Goal: Task Accomplishment & Management: Manage account settings

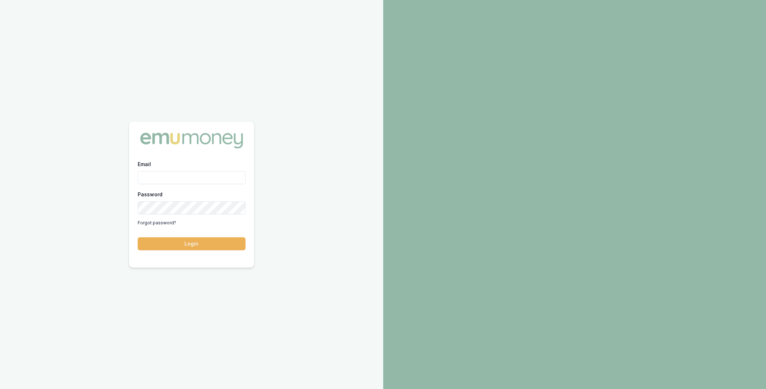
click at [201, 171] on input "Email" at bounding box center [192, 177] width 108 height 13
type input "m@emumoney.com.au"
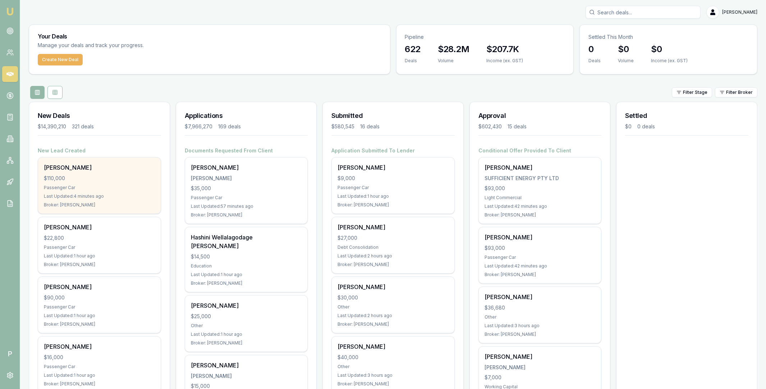
click at [119, 179] on div "$110,000" at bounding box center [99, 178] width 111 height 7
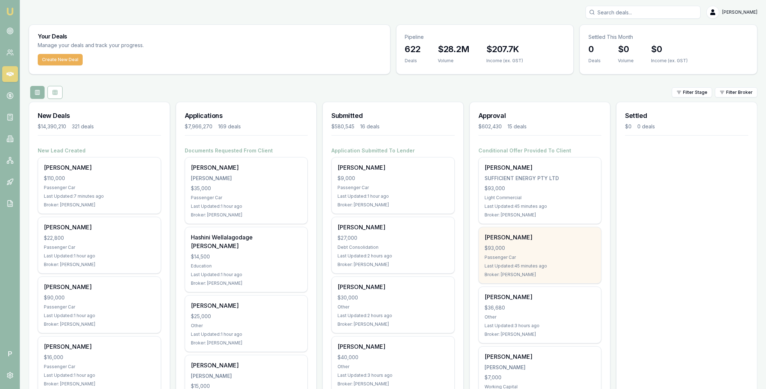
click at [499, 238] on div "[PERSON_NAME]" at bounding box center [540, 237] width 111 height 9
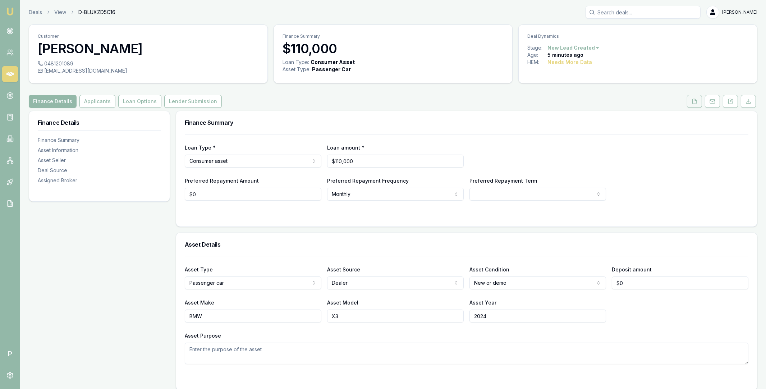
click at [697, 97] on button at bounding box center [694, 101] width 15 height 13
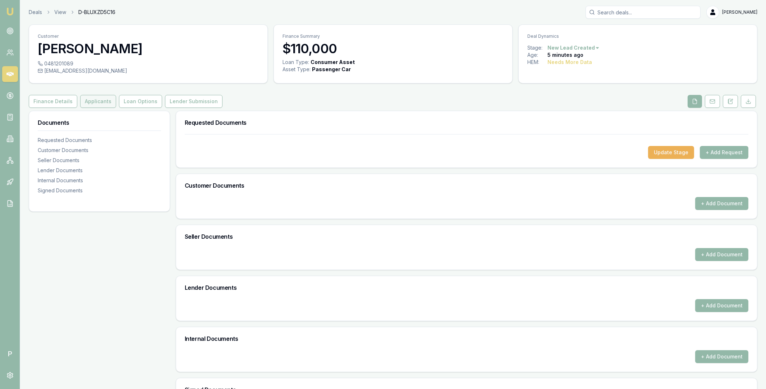
click at [91, 103] on button "Applicants" at bounding box center [98, 101] width 36 height 13
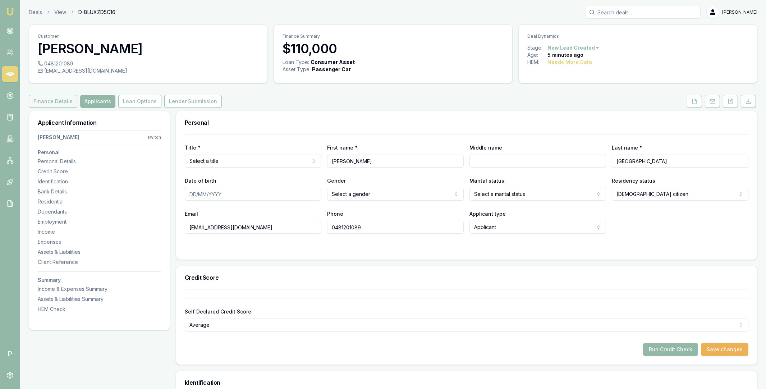
click at [58, 99] on button "Finance Details" at bounding box center [53, 101] width 49 height 13
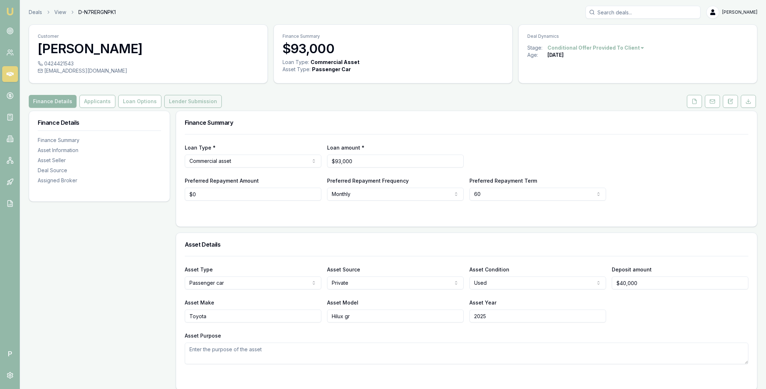
click at [202, 99] on button "Lender Submission" at bounding box center [193, 101] width 58 height 13
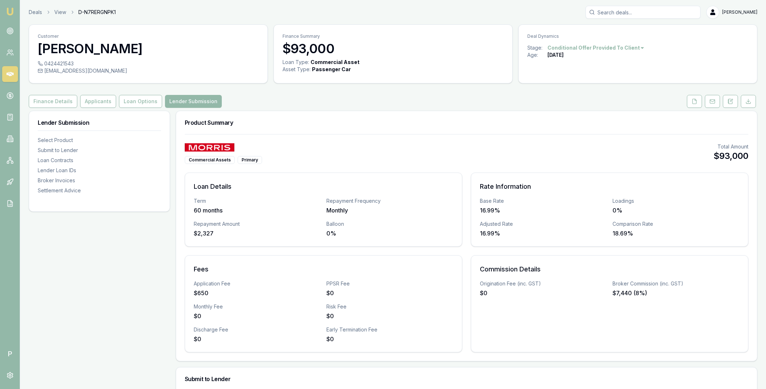
click at [14, 73] on link at bounding box center [10, 74] width 16 height 16
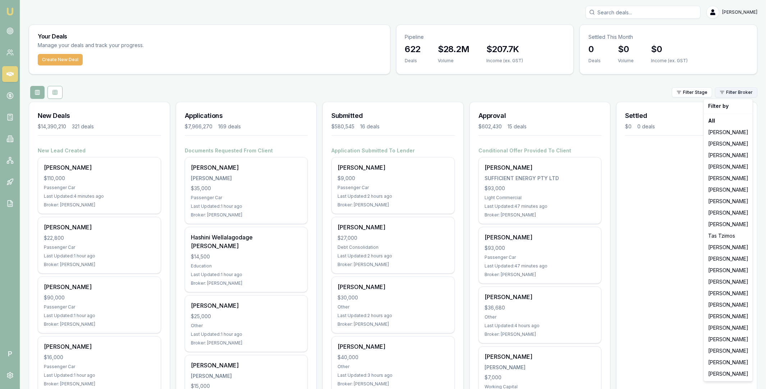
click at [729, 93] on html "Emu Broker P Matt Leeburn Toggle Menu Your Deals Manage your deals and track yo…" at bounding box center [383, 194] width 766 height 389
click at [721, 156] on div "[PERSON_NAME]" at bounding box center [728, 156] width 46 height 12
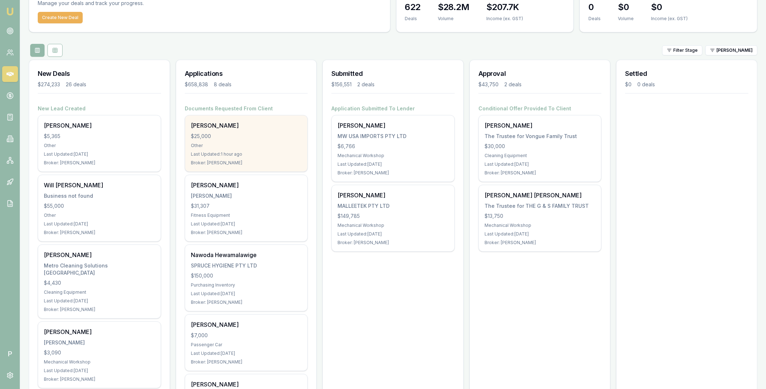
scroll to position [33, 0]
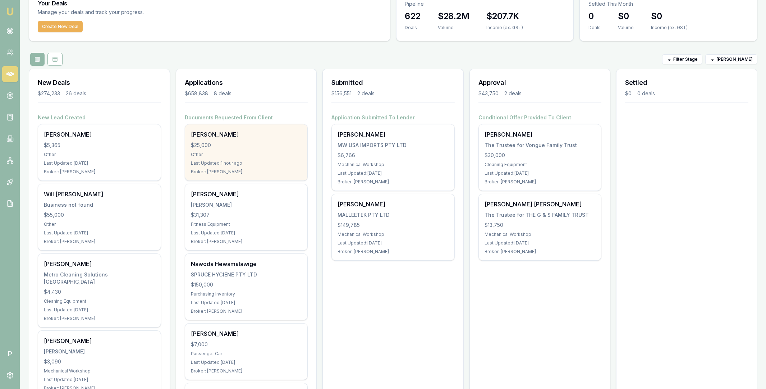
click at [251, 141] on div "Toni Bugeja $25,000 Other Last Updated: 1 hour ago Broker: Brad Hearns" at bounding box center [246, 152] width 123 height 56
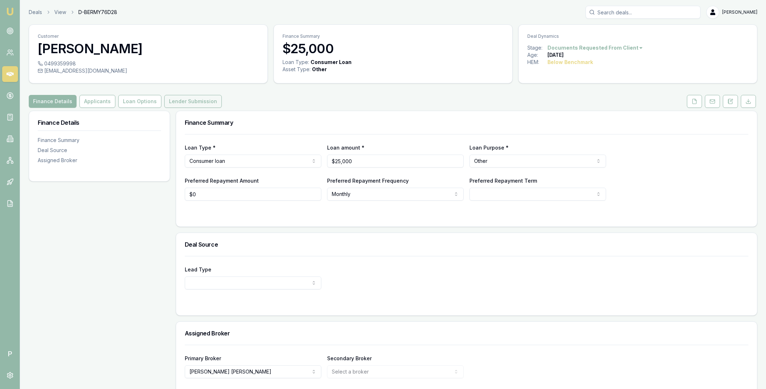
click at [201, 102] on button "Lender Submission" at bounding box center [193, 101] width 58 height 13
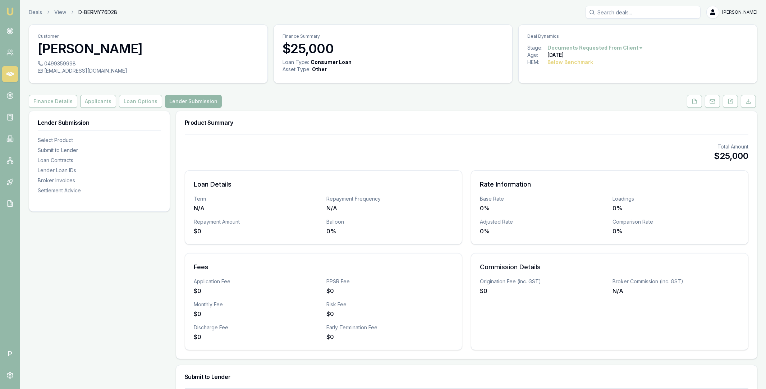
click at [8, 75] on icon at bounding box center [9, 74] width 7 height 4
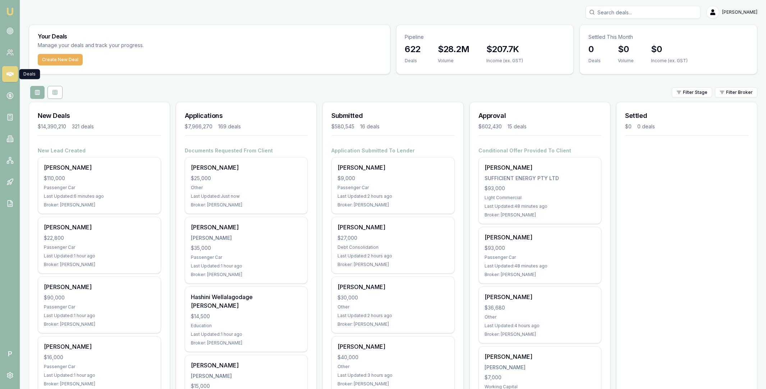
click at [73, 90] on div "Filter Stage Filter Broker" at bounding box center [393, 92] width 729 height 13
click at [69, 89] on div "Filter Stage Filter Broker" at bounding box center [393, 92] width 729 height 13
click at [72, 90] on div "Filter Stage Filter Broker" at bounding box center [393, 92] width 729 height 13
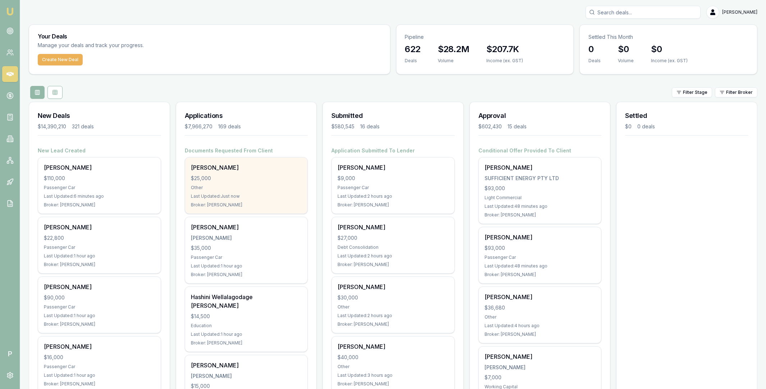
click at [256, 174] on div "Toni Bugeja $25,000 Other Last Updated: Just now Broker: Brad Hearns" at bounding box center [246, 185] width 123 height 56
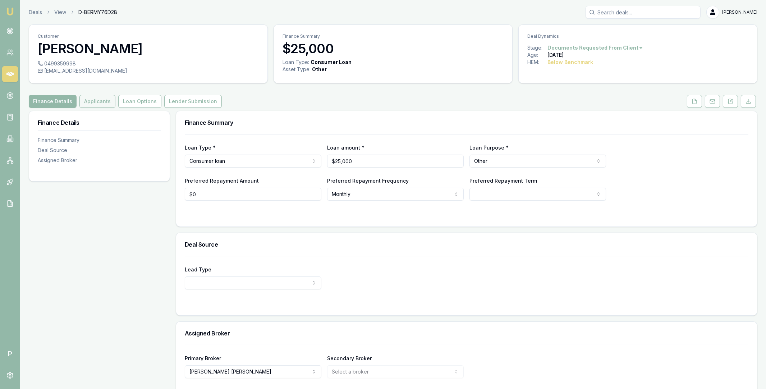
click at [92, 101] on button "Applicants" at bounding box center [97, 101] width 36 height 13
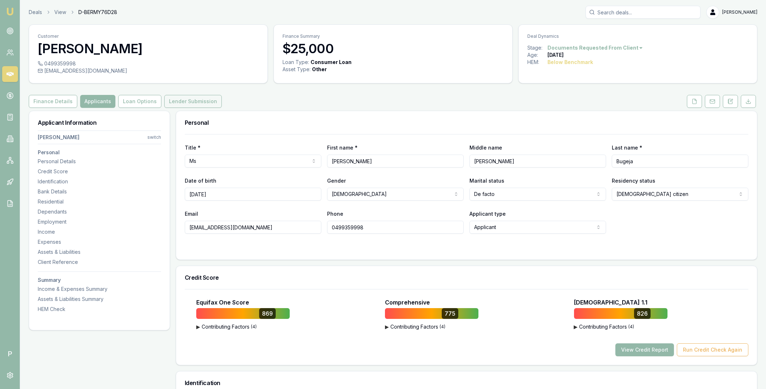
click at [200, 100] on button "Lender Submission" at bounding box center [193, 101] width 58 height 13
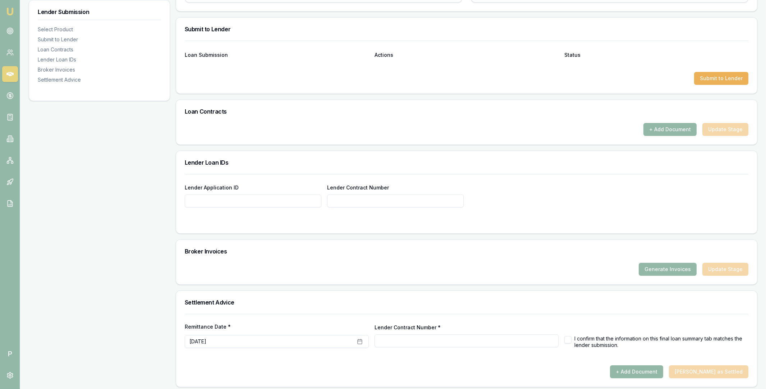
scroll to position [352, 0]
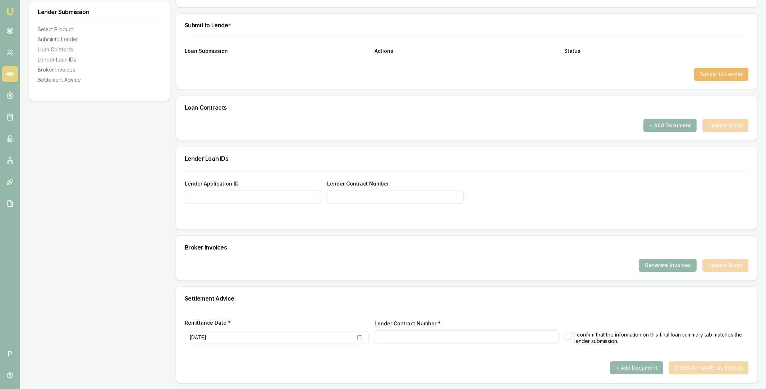
click at [717, 76] on button "Submit to Lender" at bounding box center [721, 74] width 54 height 13
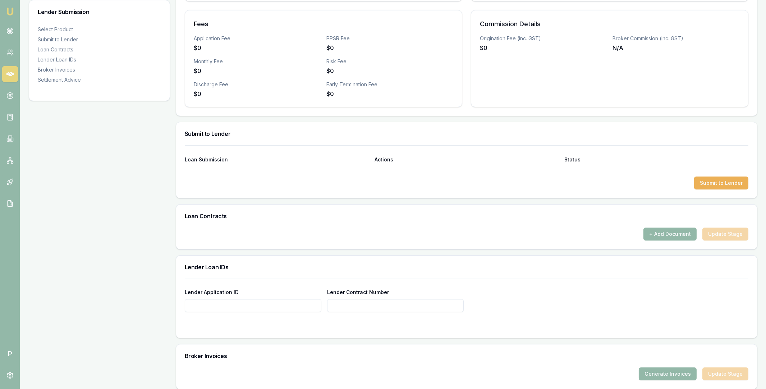
scroll to position [0, 0]
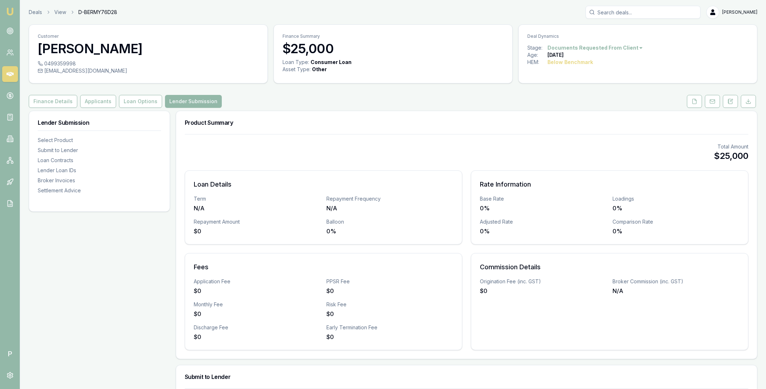
click at [221, 101] on div "Finance Details Applicants Loan Options Lender Submission" at bounding box center [393, 101] width 729 height 13
click at [695, 99] on icon at bounding box center [695, 102] width 6 height 6
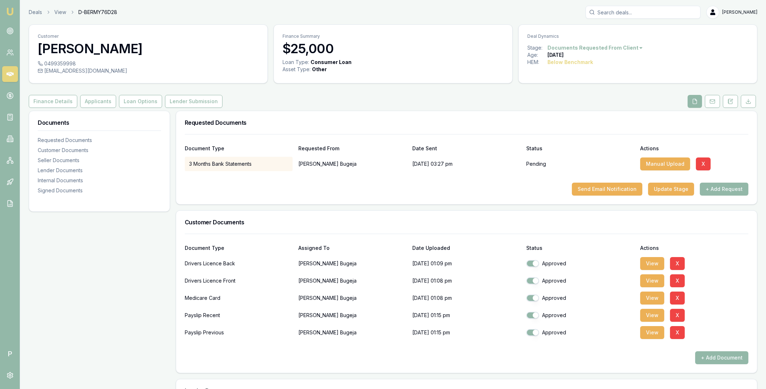
checkbox input "true"
click at [652, 281] on button "View" at bounding box center [652, 280] width 24 height 13
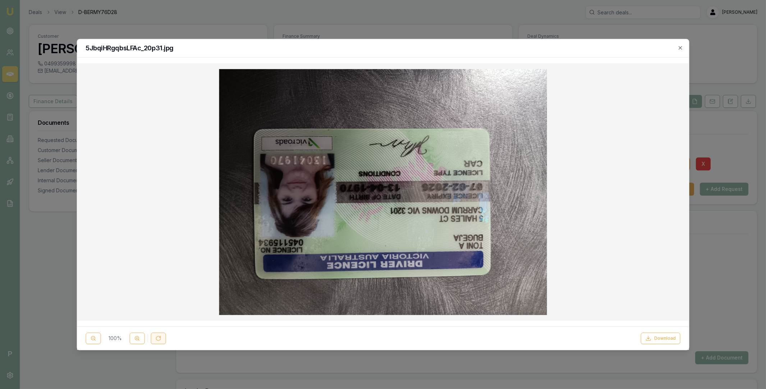
click at [164, 337] on button at bounding box center [158, 339] width 15 height 12
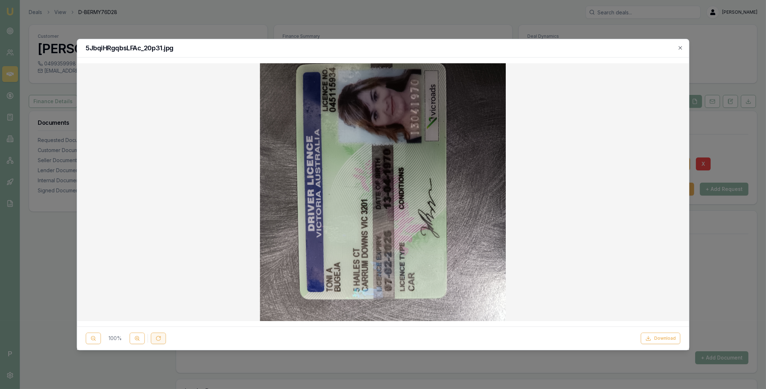
click at [164, 337] on button at bounding box center [158, 339] width 15 height 12
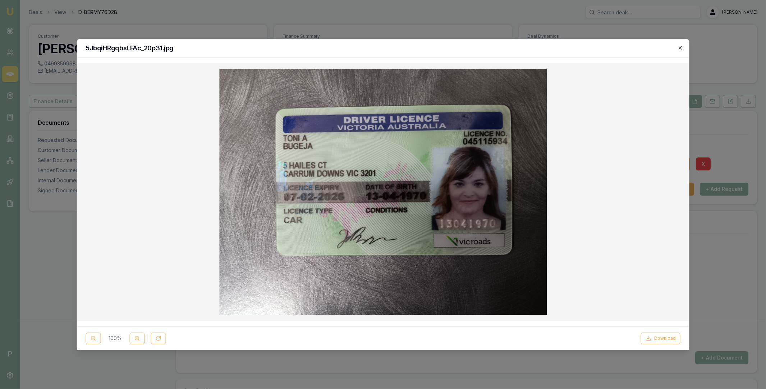
click at [679, 49] on icon "button" at bounding box center [680, 47] width 3 height 3
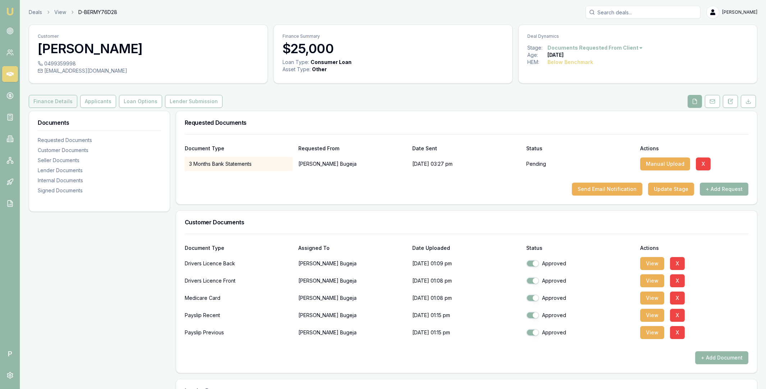
click at [60, 102] on button "Finance Details" at bounding box center [53, 101] width 49 height 13
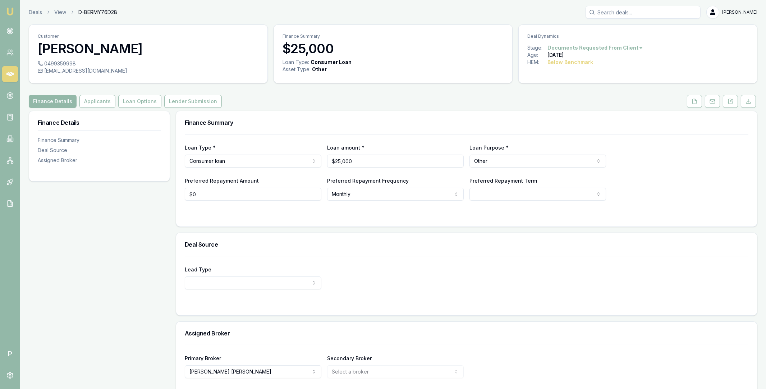
scroll to position [28, 0]
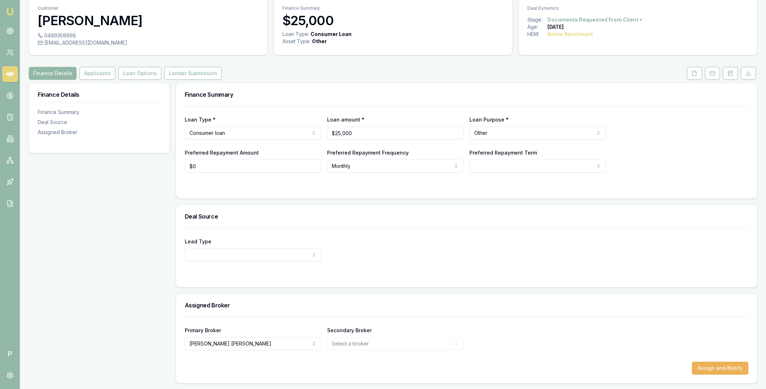
click at [9, 72] on icon at bounding box center [9, 74] width 7 height 4
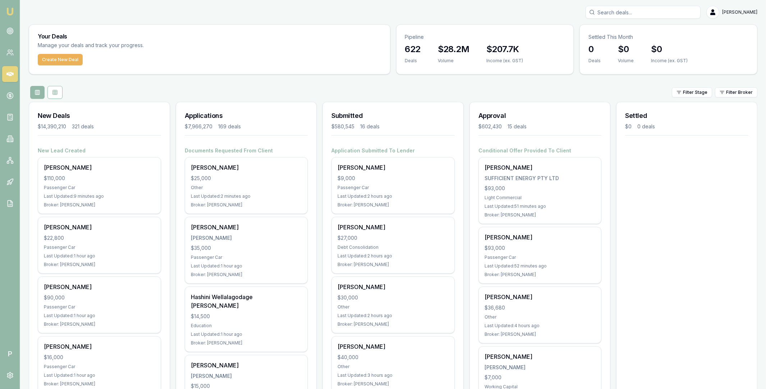
click at [364, 86] on div "Filter Stage Filter Broker" at bounding box center [393, 92] width 729 height 13
click at [317, 91] on div "Filter Stage Filter Broker" at bounding box center [393, 92] width 729 height 13
